Goal: Task Accomplishment & Management: Manage account settings

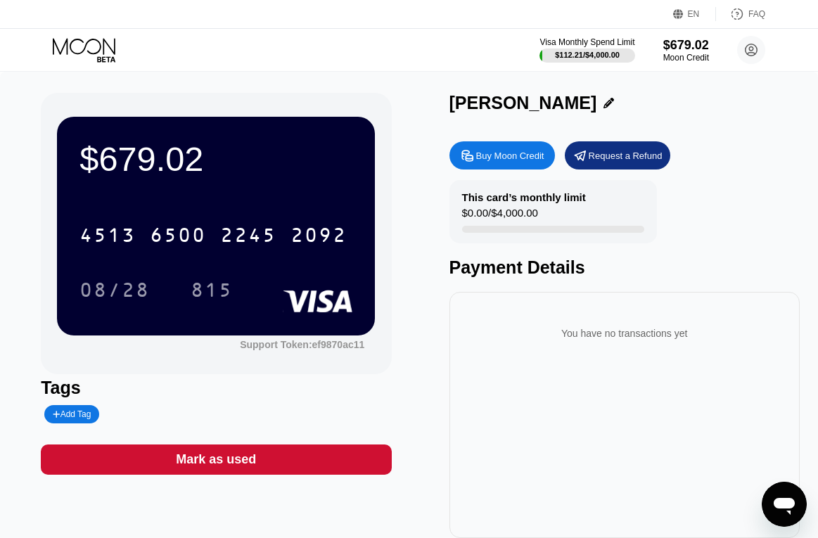
click at [80, 39] on icon at bounding box center [84, 46] width 63 height 16
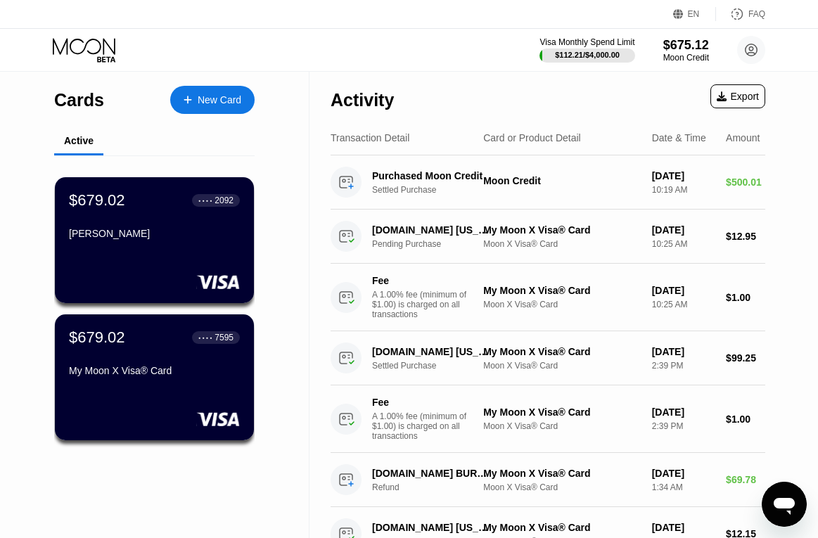
click at [191, 98] on icon at bounding box center [188, 100] width 8 height 10
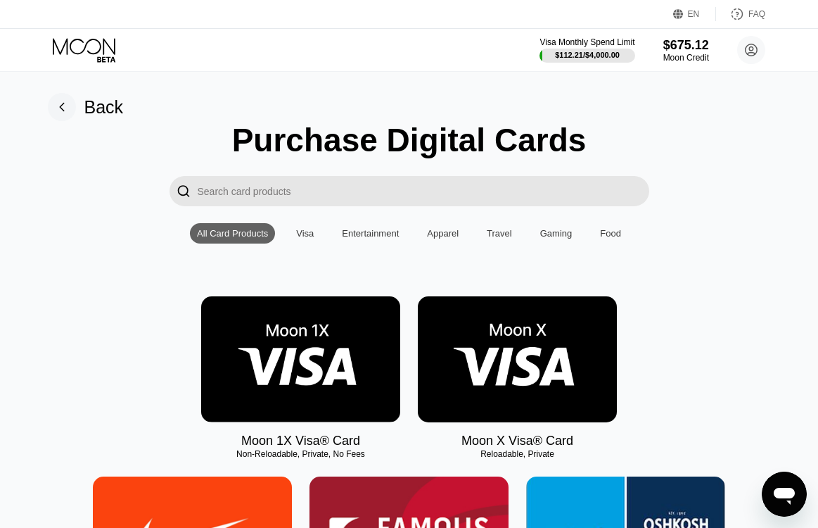
click at [519, 370] on img at bounding box center [517, 359] width 199 height 126
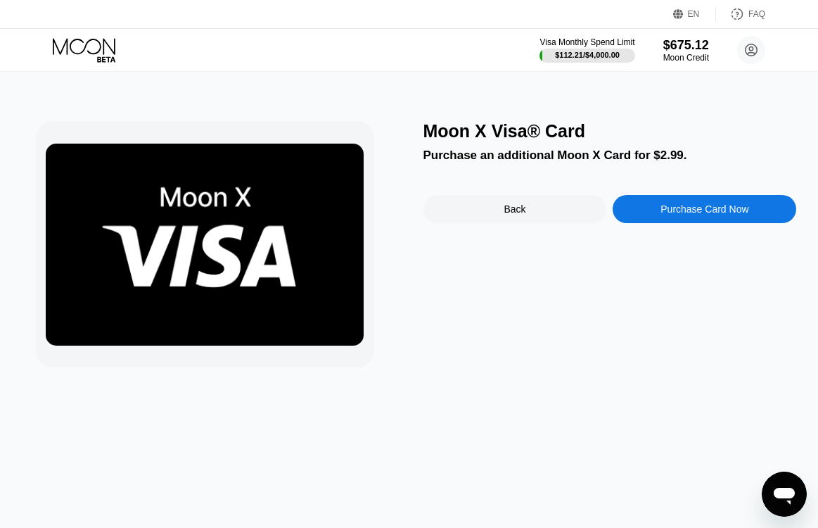
click at [684, 215] on div "Purchase Card Now" at bounding box center [705, 208] width 88 height 11
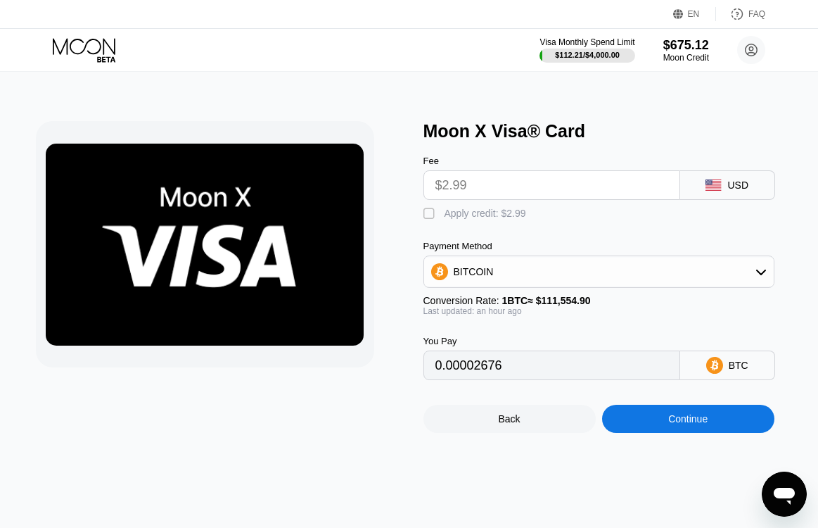
click at [425, 217] on div "" at bounding box center [431, 214] width 14 height 14
type input "0"
click at [692, 424] on div "Continue" at bounding box center [687, 418] width 39 height 11
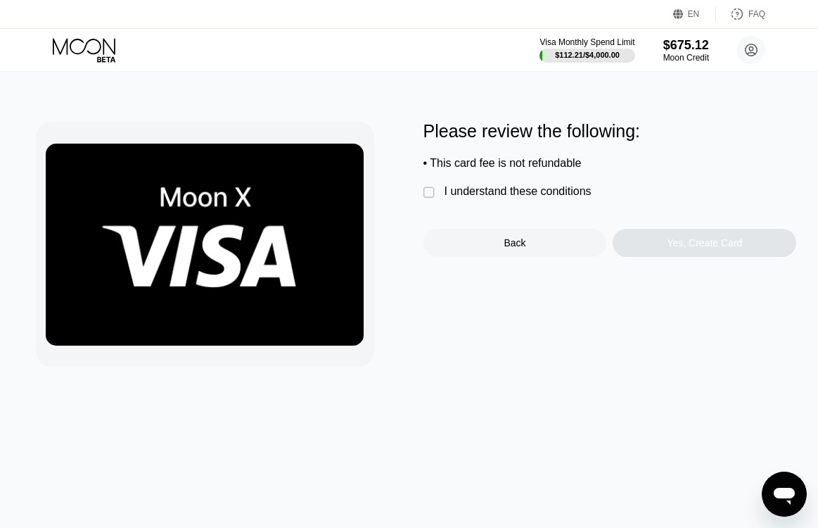
click at [432, 196] on div "" at bounding box center [431, 193] width 14 height 14
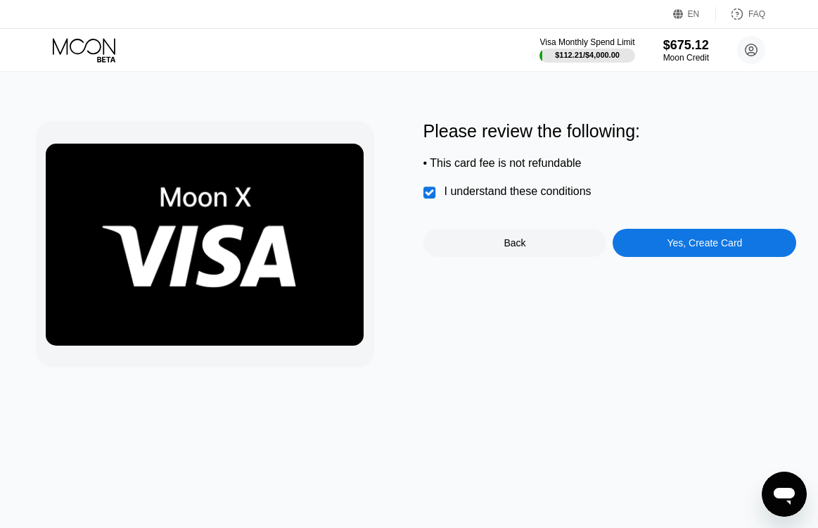
click at [672, 246] on div "Yes, Create Card" at bounding box center [704, 242] width 75 height 11
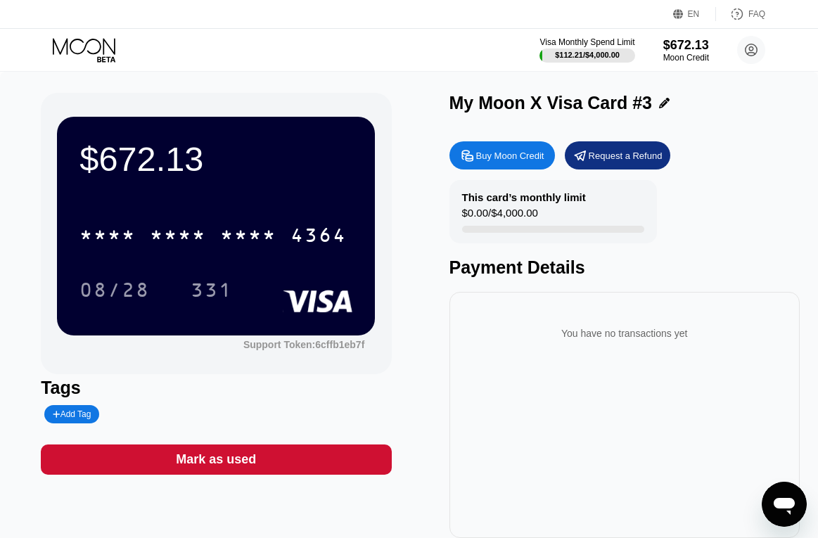
click at [661, 104] on icon at bounding box center [664, 103] width 11 height 11
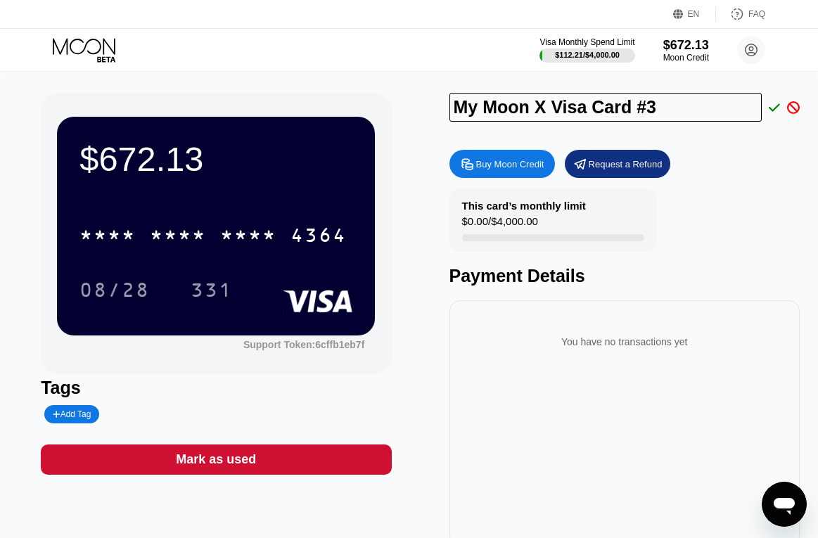
drag, startPoint x: 670, startPoint y: 108, endPoint x: 311, endPoint y: 96, distance: 359.7
click at [359, 96] on div "$672.13 * * * * * * * * * * * * 4364 08/28 331 Support Token: 6cffb1eb7f Tags A…" at bounding box center [409, 320] width 737 height 454
click at [451, 64] on div "Visa Monthly Spend Limit $112.21 / $4,000.00 $672.13 Moon Credit [EMAIL_ADDRESS…" at bounding box center [409, 50] width 818 height 42
click at [555, 108] on input "My Moon X Visa Card #3" at bounding box center [606, 107] width 313 height 29
paste input "[PERSON_NAME]"
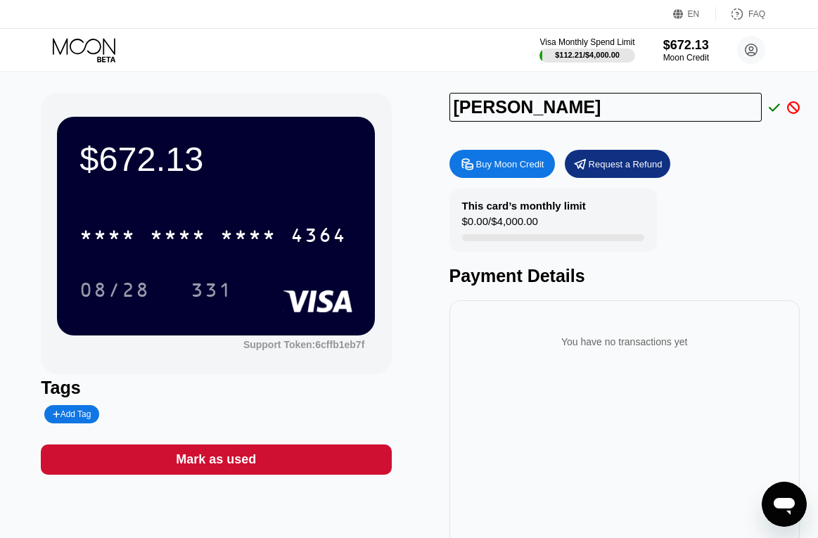
type input "[PERSON_NAME]"
click at [720, 203] on div "This card’s monthly limit $0.00 / $4,000.00 Payment Details" at bounding box center [625, 238] width 350 height 98
click at [773, 114] on icon at bounding box center [774, 107] width 11 height 13
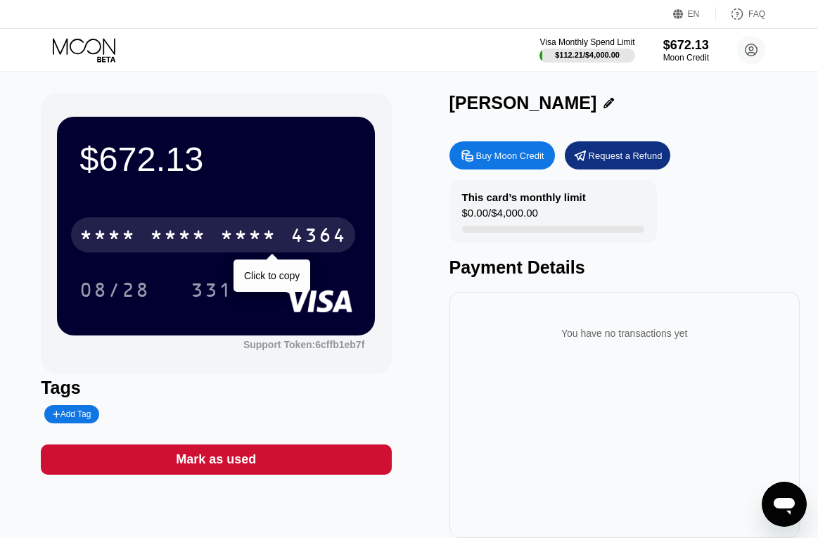
click at [279, 236] on div "* * * * * * * * * * * * 4364" at bounding box center [213, 234] width 284 height 35
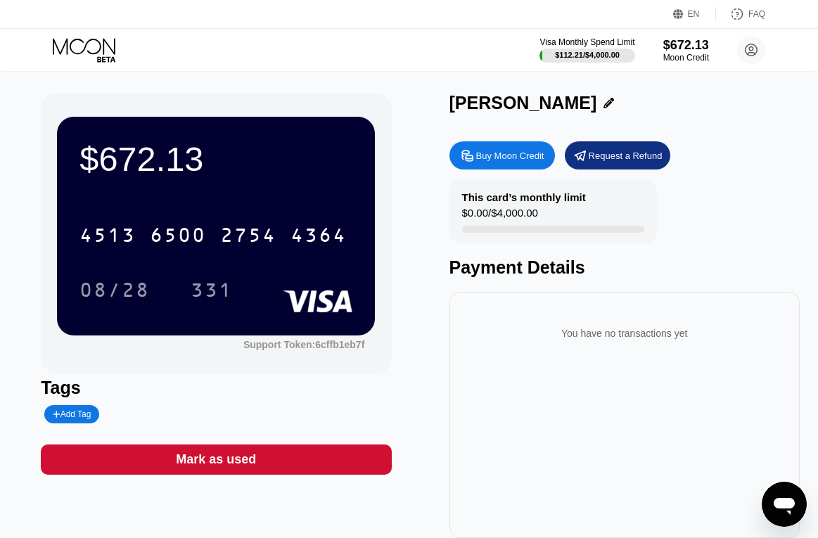
click at [235, 29] on div "Visa Monthly Spend Limit $112.21 / $4,000.00 $672.13 Moon Credit [EMAIL_ADDRESS…" at bounding box center [409, 50] width 818 height 42
click at [181, 53] on div "Visa Monthly Spend Limit $112.21 / $4,000.00 $672.13 Moon Credit [EMAIL_ADDRESS…" at bounding box center [409, 50] width 818 height 42
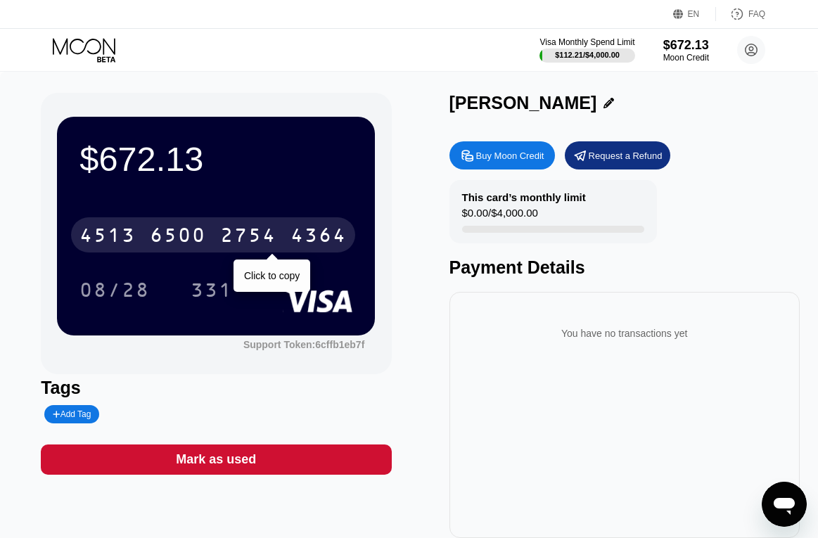
click at [185, 234] on div "6500" at bounding box center [178, 237] width 56 height 23
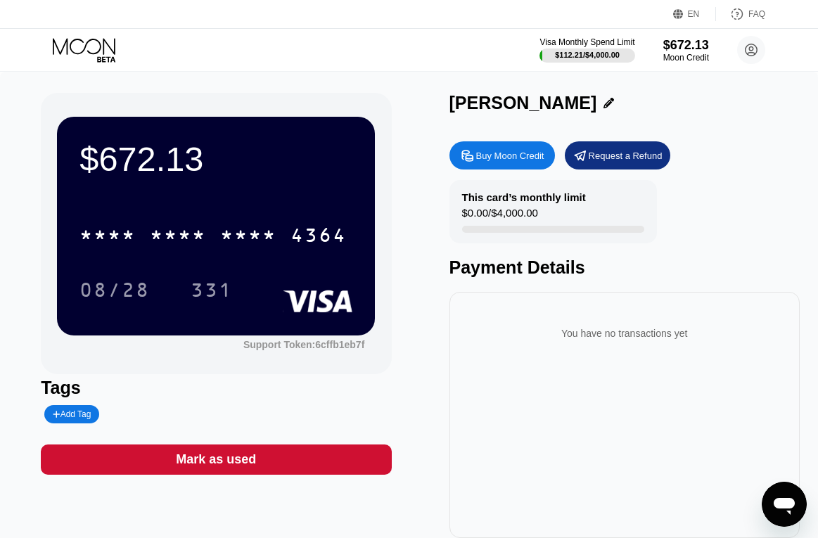
click at [587, 110] on div "[PERSON_NAME]" at bounding box center [625, 103] width 350 height 20
click at [604, 106] on icon at bounding box center [609, 103] width 11 height 11
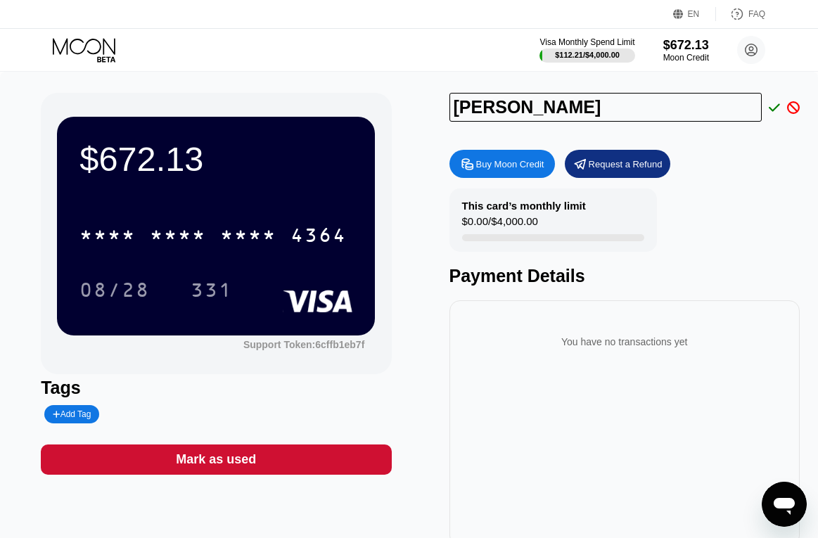
click at [637, 101] on input "[PERSON_NAME]" at bounding box center [606, 107] width 313 height 29
drag, startPoint x: 618, startPoint y: 103, endPoint x: 279, endPoint y: 101, distance: 339.1
click at [279, 101] on div "$672.13 * * * * * * * * * * * * 4364 08/28 331 Support Token: 6cffb1eb7f Tags A…" at bounding box center [409, 320] width 737 height 454
paste input "[PERSON_NAME],"
click at [687, 109] on input "[PERSON_NAME]" at bounding box center [606, 107] width 313 height 29
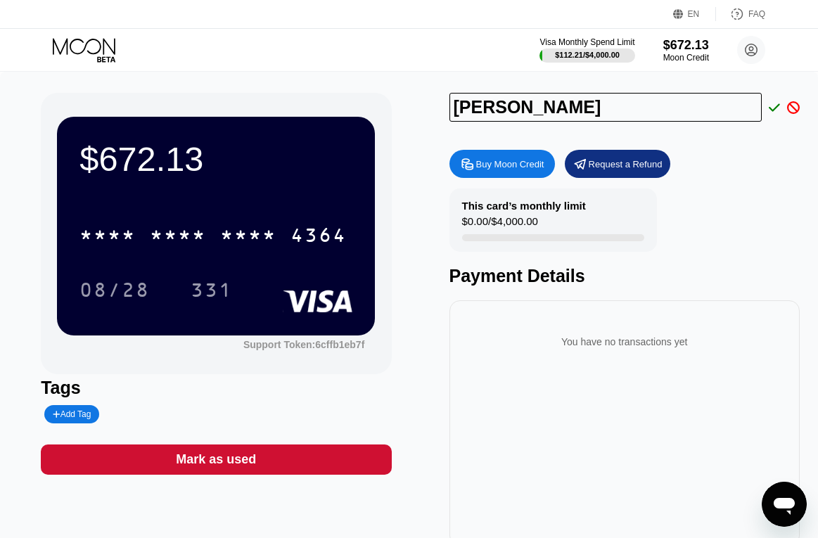
paste input "Bartölke,"
drag, startPoint x: 629, startPoint y: 108, endPoint x: 374, endPoint y: 118, distance: 254.9
click at [374, 118] on div "$672.13 * * * * * * * * * * * * 4364 08/28 331 Support Token: 6cffb1eb7f Tags A…" at bounding box center [409, 320] width 737 height 454
type input "Michaela Bartölke"
click at [775, 106] on icon at bounding box center [774, 107] width 11 height 13
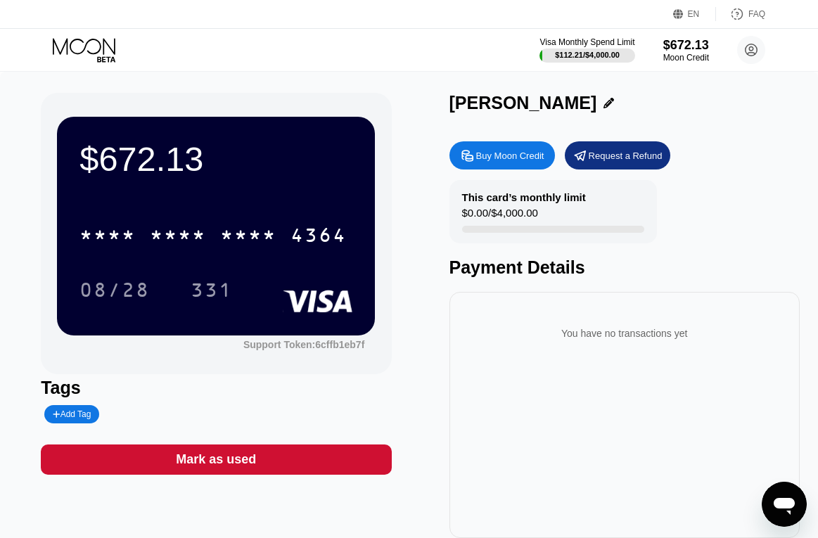
click at [775, 109] on div "Michaela Bartölke" at bounding box center [625, 103] width 350 height 20
